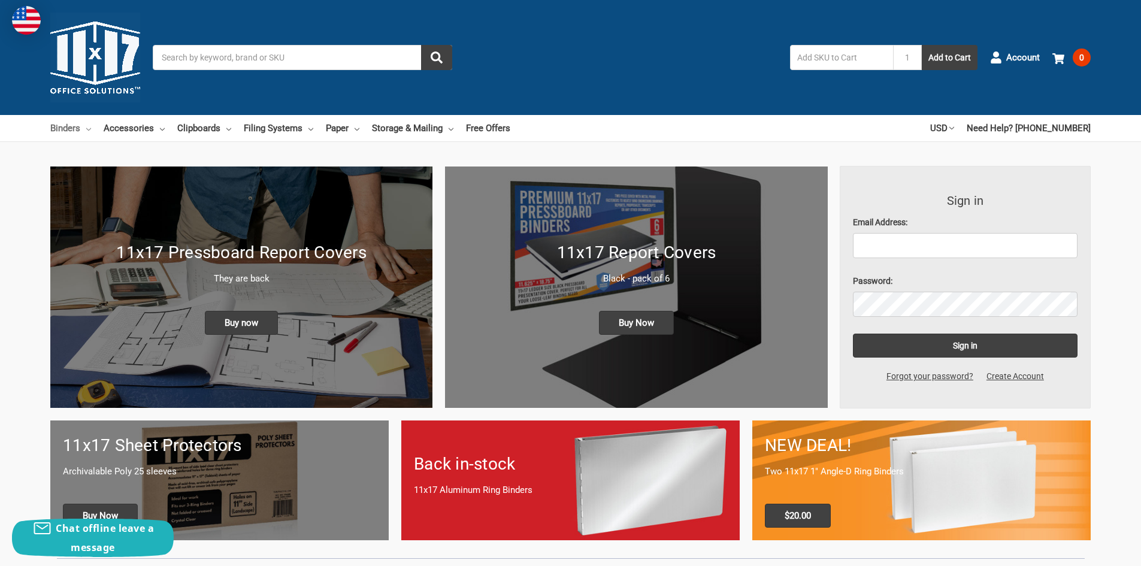
click at [59, 130] on link "Binders" at bounding box center [70, 128] width 41 height 26
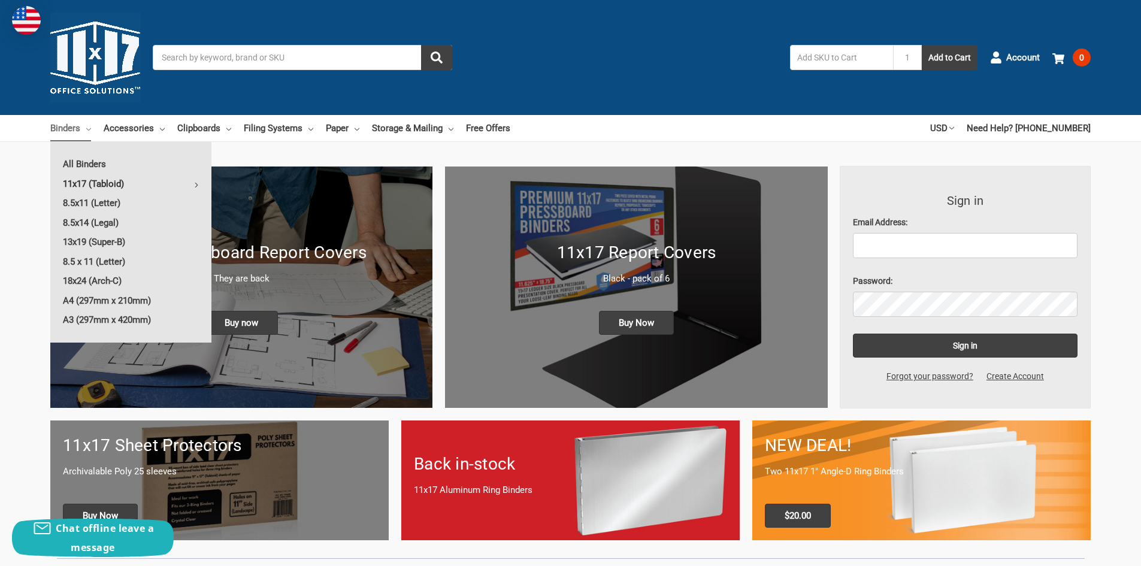
click at [117, 184] on link "11x17 (Tabloid)" at bounding box center [130, 183] width 161 height 19
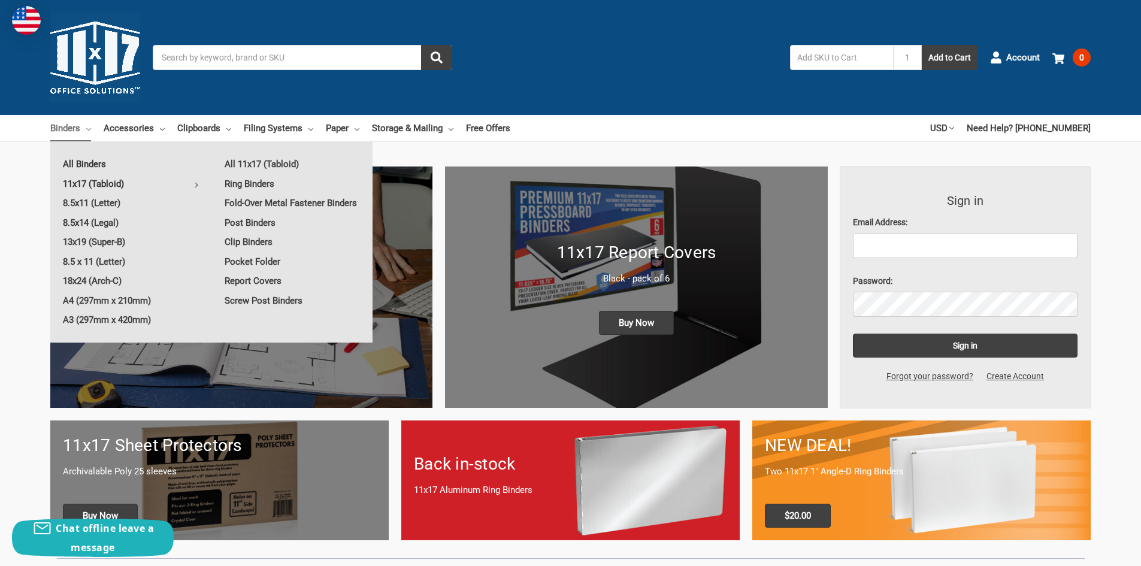
click at [88, 162] on link "All Binders" at bounding box center [130, 164] width 161 height 19
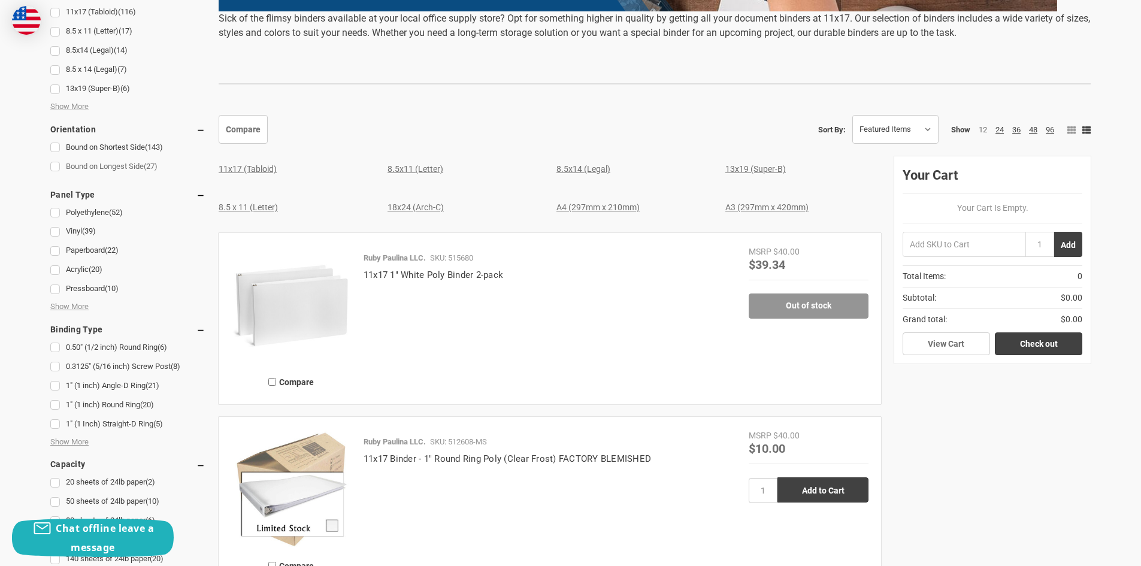
scroll to position [359, 0]
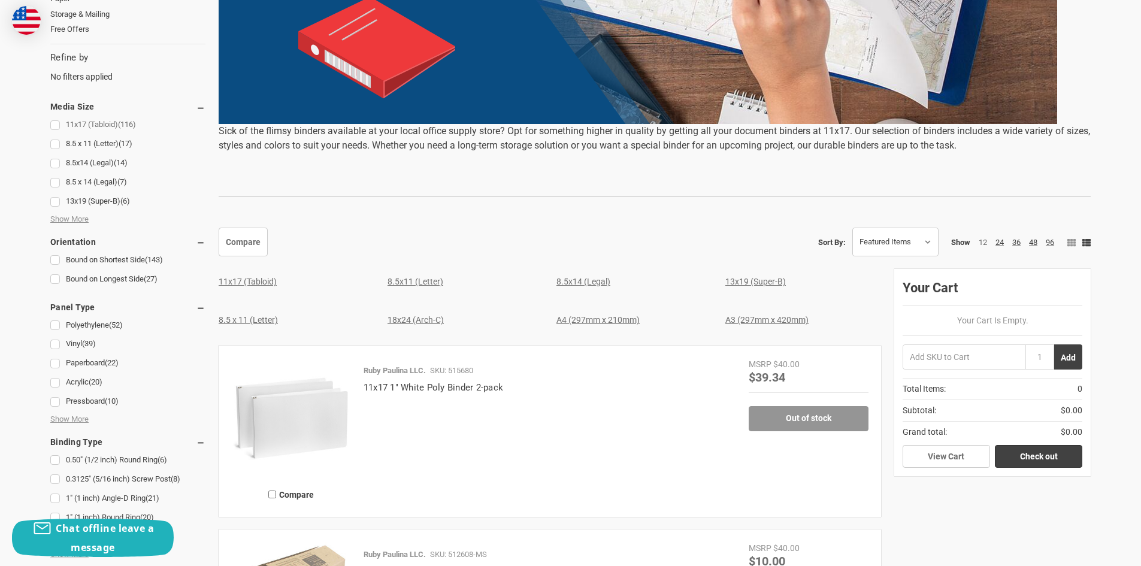
click at [122, 122] on span "(116)" at bounding box center [127, 124] width 18 height 9
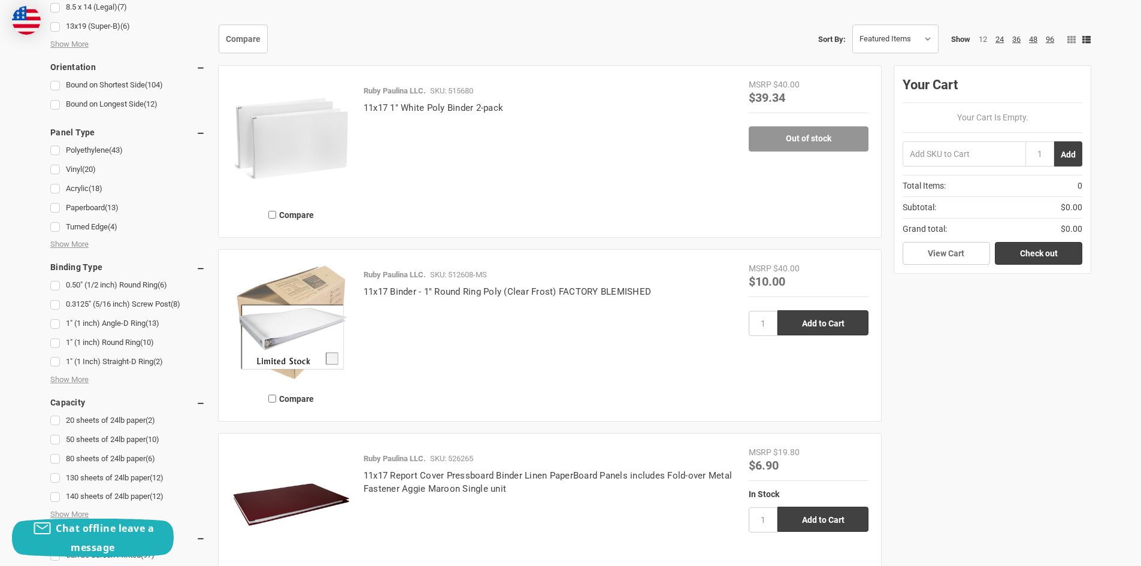
scroll to position [555, 0]
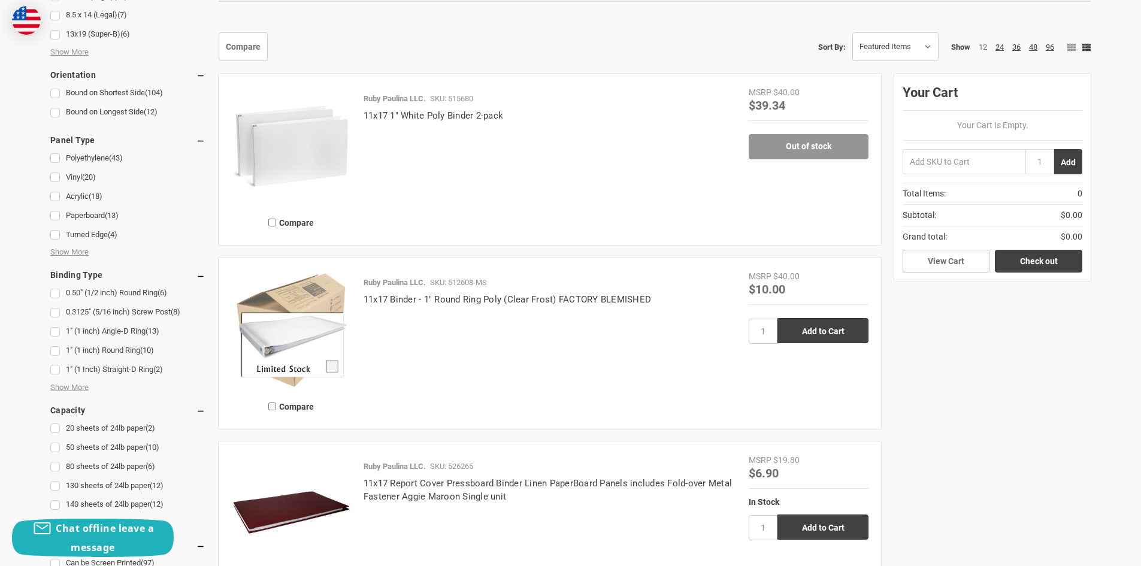
click at [334, 143] on img at bounding box center [291, 146] width 120 height 120
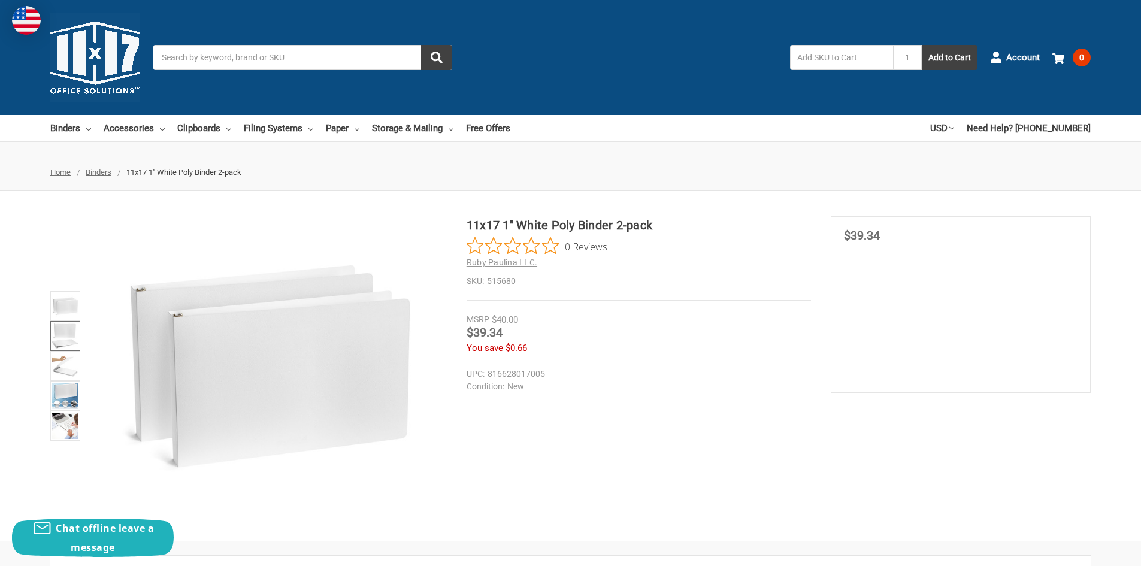
click at [65, 335] on img at bounding box center [65, 336] width 26 height 26
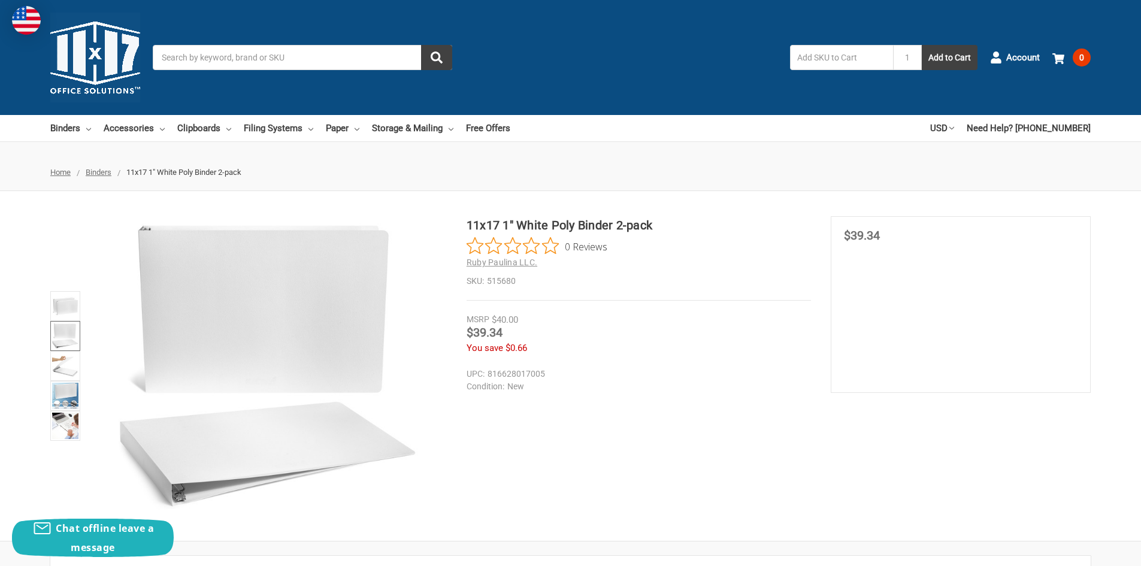
click at [252, 60] on input "Search" at bounding box center [302, 57] width 299 height 25
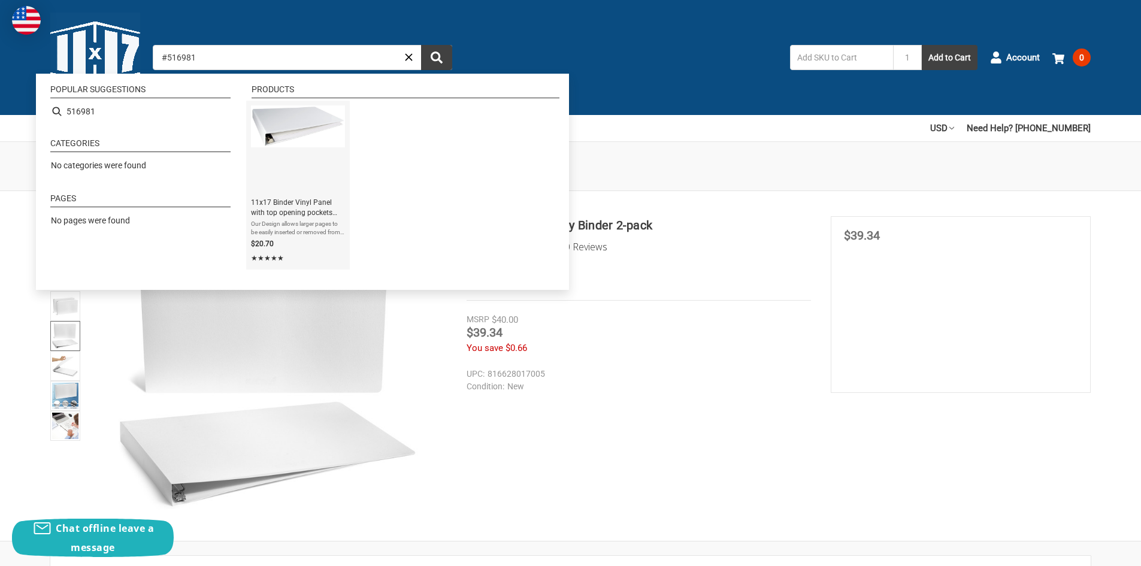
type input "#516981"
click at [295, 133] on img "Instant Search Results" at bounding box center [298, 126] width 94 height 42
